Goal: Information Seeking & Learning: Learn about a topic

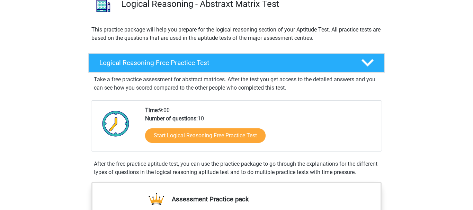
scroll to position [62, 0]
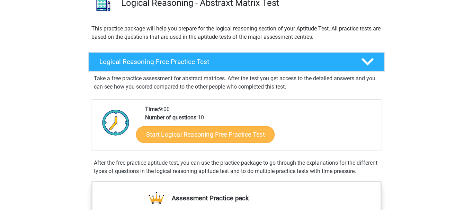
click at [220, 134] on link "Start Logical Reasoning Free Practice Test" at bounding box center [205, 134] width 139 height 17
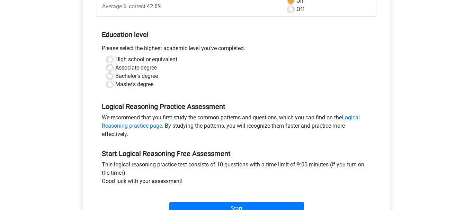
scroll to position [121, 0]
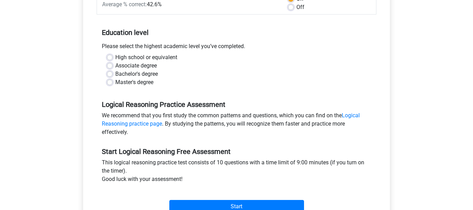
click at [115, 83] on label "Master's degree" at bounding box center [134, 82] width 38 height 8
click at [109, 83] on input "Master's degree" at bounding box center [110, 81] width 6 height 7
radio input "true"
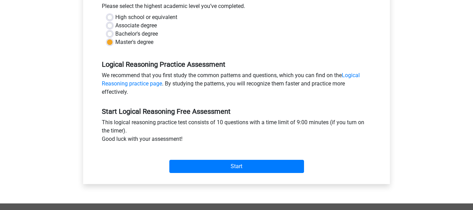
scroll to position [163, 0]
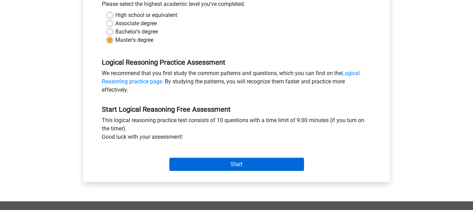
click at [241, 164] on input "Start" at bounding box center [236, 164] width 135 height 13
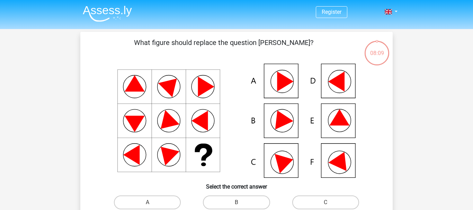
click at [344, 164] on icon at bounding box center [340, 159] width 25 height 23
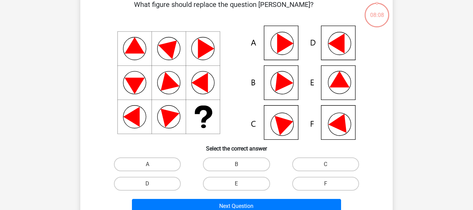
scroll to position [40, 0]
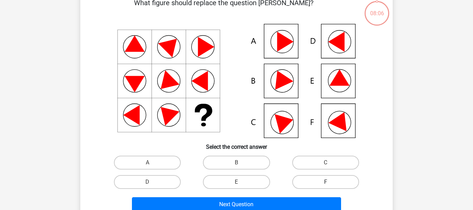
click at [317, 183] on label "F" at bounding box center [325, 182] width 67 height 14
click at [326, 183] on input "F" at bounding box center [328, 184] width 5 height 5
radio input "true"
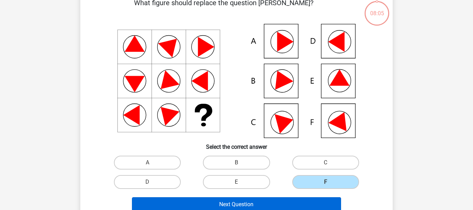
click at [294, 205] on button "Next Question" at bounding box center [237, 204] width 210 height 15
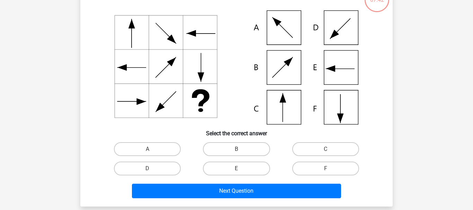
scroll to position [57, 0]
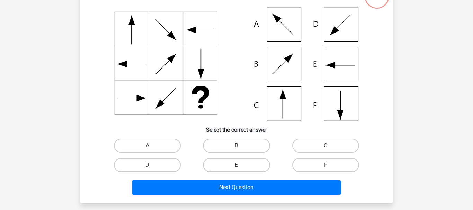
click at [321, 150] on label "C" at bounding box center [325, 146] width 67 height 14
click at [326, 150] on input "C" at bounding box center [328, 148] width 5 height 5
radio input "true"
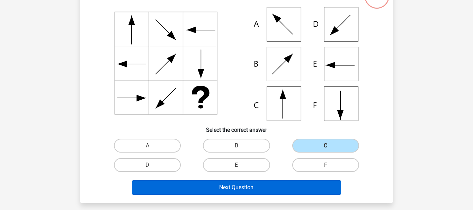
click at [284, 190] on button "Next Question" at bounding box center [237, 188] width 210 height 15
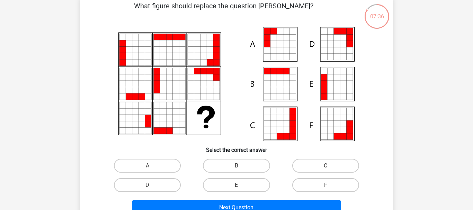
scroll to position [42, 0]
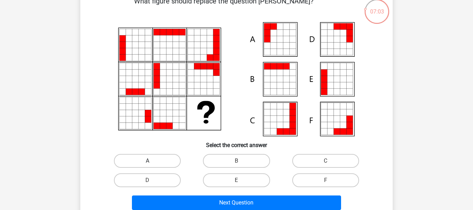
click at [158, 159] on label "A" at bounding box center [147, 161] width 67 height 14
click at [152, 161] on input "A" at bounding box center [150, 163] width 5 height 5
radio input "true"
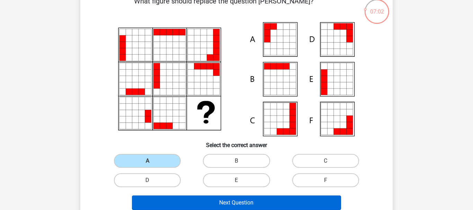
click at [214, 204] on button "Next Question" at bounding box center [237, 203] width 210 height 15
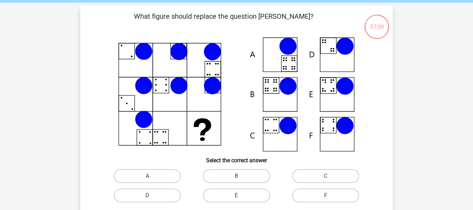
scroll to position [26, 0]
click at [235, 171] on label "B" at bounding box center [236, 176] width 67 height 14
click at [237, 176] on input "B" at bounding box center [239, 178] width 5 height 5
radio input "true"
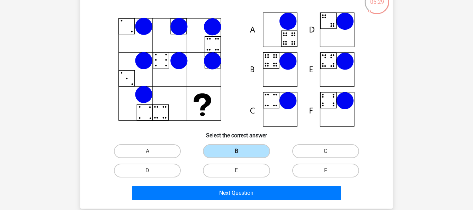
scroll to position [52, 0]
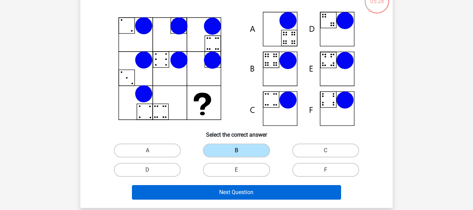
click at [245, 192] on button "Next Question" at bounding box center [237, 192] width 210 height 15
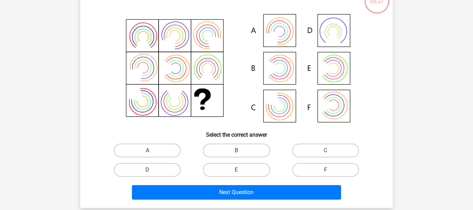
scroll to position [32, 0]
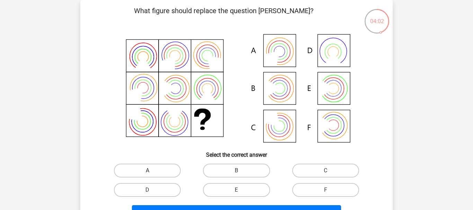
click at [157, 166] on label "A" at bounding box center [147, 171] width 67 height 14
click at [152, 171] on input "A" at bounding box center [150, 173] width 5 height 5
radio input "true"
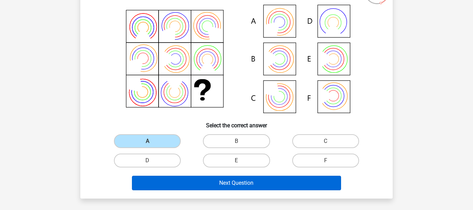
click at [216, 178] on button "Next Question" at bounding box center [237, 183] width 210 height 15
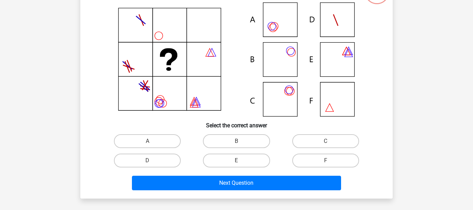
scroll to position [32, 0]
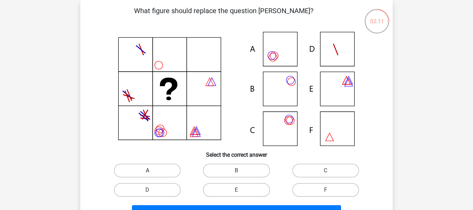
click at [170, 175] on label "A" at bounding box center [147, 171] width 67 height 14
click at [152, 175] on input "A" at bounding box center [150, 173] width 5 height 5
radio input "true"
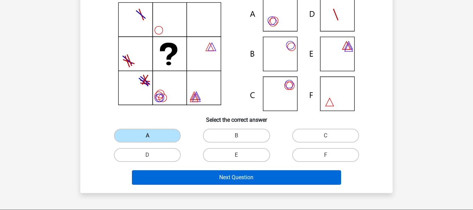
scroll to position [67, 0]
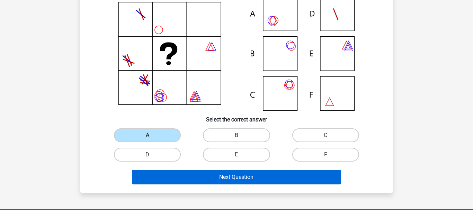
click at [205, 174] on button "Next Question" at bounding box center [237, 177] width 210 height 15
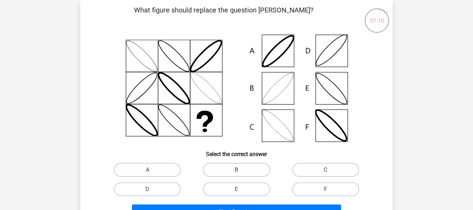
scroll to position [34, 0]
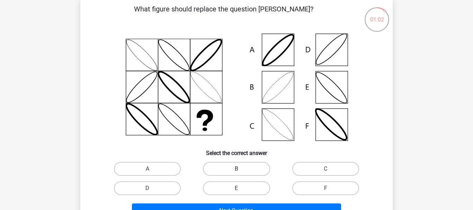
click at [223, 165] on label "B" at bounding box center [236, 169] width 67 height 14
click at [237, 169] on input "B" at bounding box center [239, 171] width 5 height 5
radio input "true"
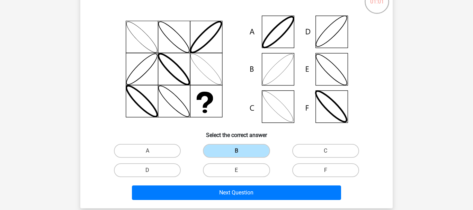
scroll to position [56, 0]
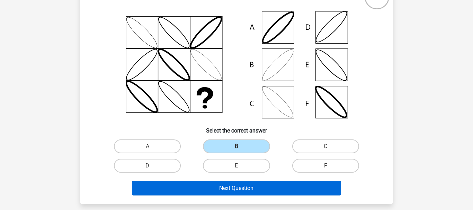
click at [223, 189] on button "Next Question" at bounding box center [237, 188] width 210 height 15
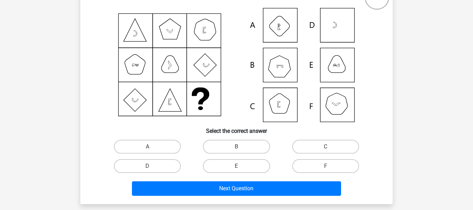
scroll to position [56, 0]
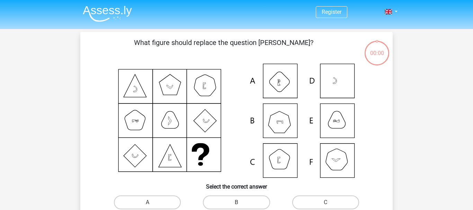
scroll to position [56, 0]
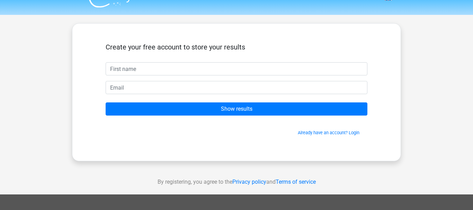
scroll to position [15, 0]
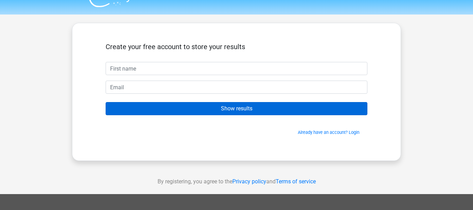
click at [233, 112] on input "Show results" at bounding box center [237, 108] width 262 height 13
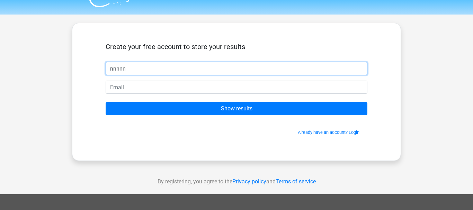
type input "nnnnn"
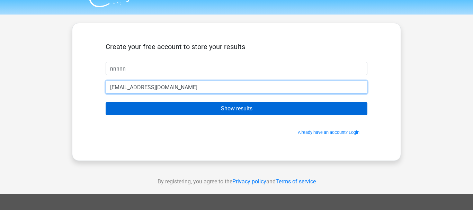
type input "[EMAIL_ADDRESS][DOMAIN_NAME]"
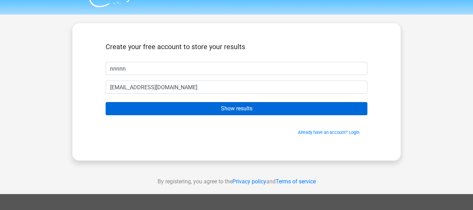
click at [245, 111] on input "Show results" at bounding box center [237, 108] width 262 height 13
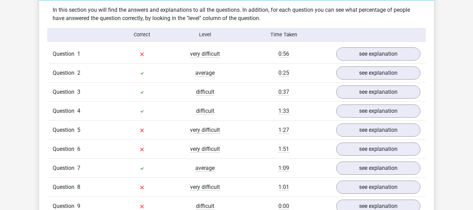
scroll to position [538, 0]
click at [392, 58] on link "see explanation" at bounding box center [378, 53] width 97 height 15
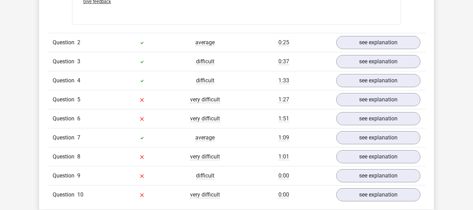
scroll to position [1010, 0]
click at [375, 103] on link "see explanation" at bounding box center [378, 99] width 97 height 15
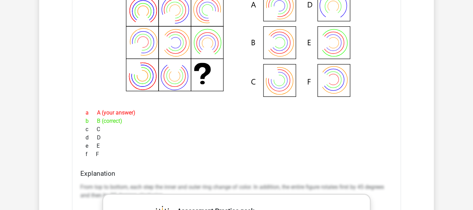
scroll to position [1149, 0]
